Goal: Find specific page/section: Find specific page/section

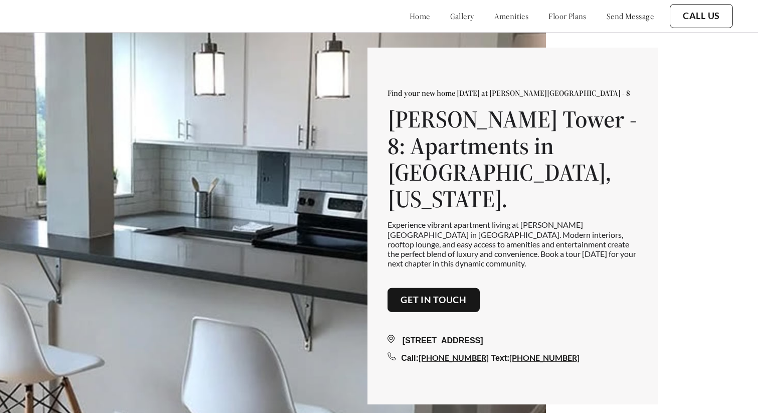
click at [622, 15] on link "send message" at bounding box center [630, 16] width 47 height 10
click at [613, 12] on link "send message" at bounding box center [630, 16] width 47 height 10
